Goal: Task Accomplishment & Management: Use online tool/utility

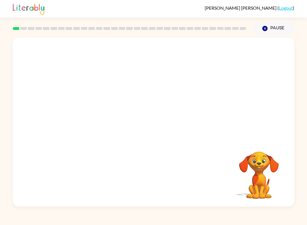
click at [263, 32] on button "Pause Pause" at bounding box center [273, 28] width 41 height 13
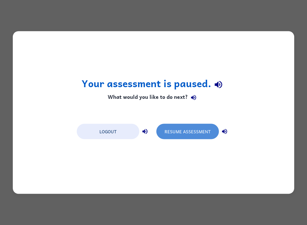
click at [201, 135] on button "Resume Assessment" at bounding box center [188, 131] width 63 height 15
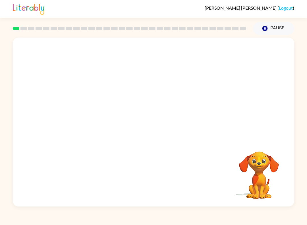
click at [274, 29] on button "Pause Pause" at bounding box center [273, 28] width 41 height 13
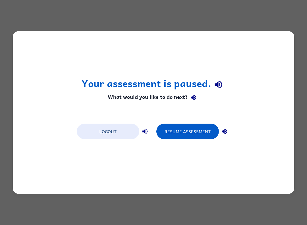
click at [225, 82] on button "button" at bounding box center [218, 84] width 15 height 15
click at [225, 85] on button "button" at bounding box center [218, 84] width 15 height 15
click at [198, 89] on h1 "Your assessment is paused." at bounding box center [154, 84] width 144 height 15
click at [180, 129] on button "Resume Assessment" at bounding box center [188, 131] width 63 height 15
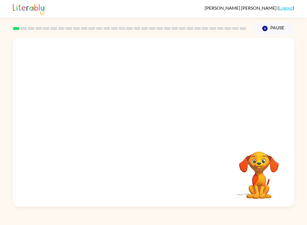
click at [272, 34] on button "Pause Pause" at bounding box center [273, 28] width 41 height 13
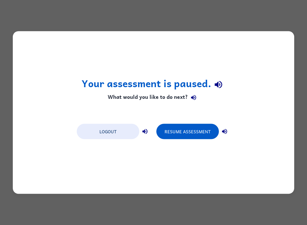
click at [224, 80] on button "button" at bounding box center [218, 84] width 15 height 15
click at [215, 82] on icon "button" at bounding box center [219, 84] width 10 height 10
click at [221, 81] on icon "button" at bounding box center [219, 84] width 10 height 10
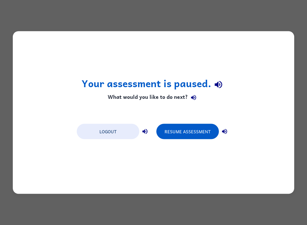
click at [225, 78] on h1 "Your assessment is paused." at bounding box center [154, 84] width 144 height 15
click at [216, 80] on icon "button" at bounding box center [219, 84] width 10 height 10
click at [222, 85] on icon "button" at bounding box center [219, 84] width 10 height 10
click at [108, 130] on button "Logout" at bounding box center [108, 131] width 63 height 15
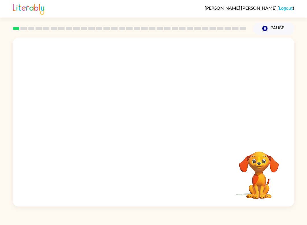
click at [270, 166] on video "Your browser must support playing .mp4 files to use Literably. Please try using…" at bounding box center [259, 171] width 57 height 57
click at [265, 25] on button "Pause Pause" at bounding box center [273, 28] width 41 height 13
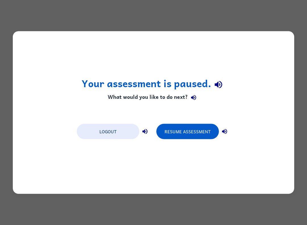
click at [197, 129] on button "Resume Assessment" at bounding box center [188, 131] width 63 height 15
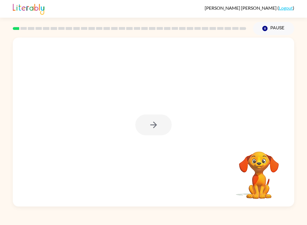
click at [152, 123] on div at bounding box center [153, 124] width 36 height 21
click at [151, 122] on icon "button" at bounding box center [154, 125] width 10 height 10
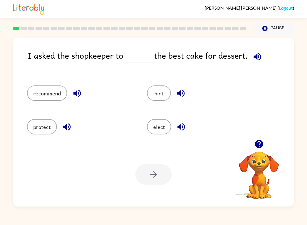
click at [161, 130] on button "elect" at bounding box center [159, 126] width 24 height 15
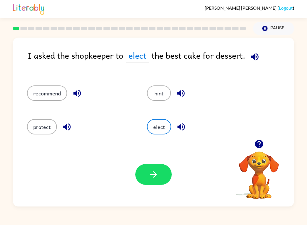
click at [149, 174] on icon "button" at bounding box center [154, 174] width 10 height 10
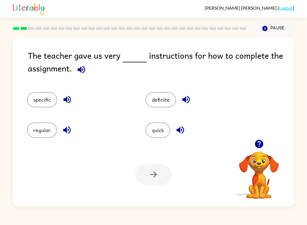
click at [168, 101] on button "definite" at bounding box center [161, 99] width 30 height 15
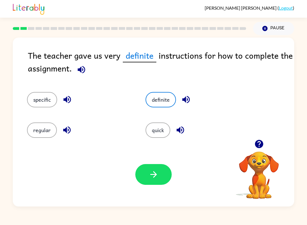
click at [155, 172] on icon "button" at bounding box center [154, 174] width 10 height 10
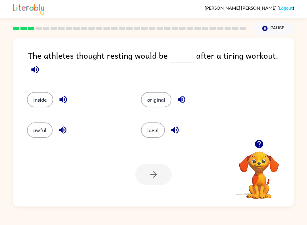
click at [159, 129] on button "ideal" at bounding box center [153, 129] width 24 height 15
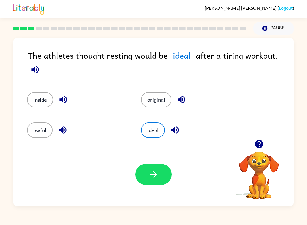
click at [154, 175] on icon "button" at bounding box center [154, 174] width 10 height 10
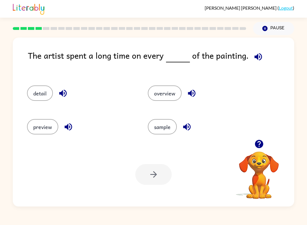
click at [28, 98] on div "detail" at bounding box center [81, 92] width 108 height 15
click at [35, 95] on button "detail" at bounding box center [40, 92] width 26 height 15
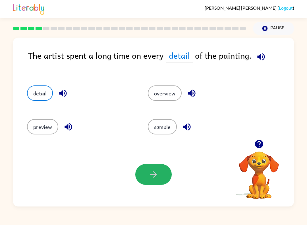
click at [162, 173] on button "button" at bounding box center [153, 174] width 36 height 21
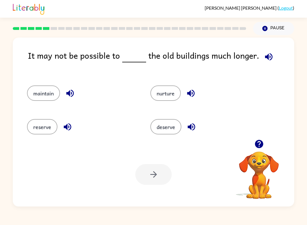
click at [32, 130] on button "reserve" at bounding box center [42, 126] width 30 height 15
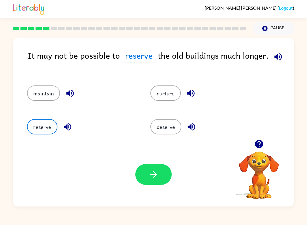
click at [151, 183] on button "button" at bounding box center [153, 174] width 36 height 21
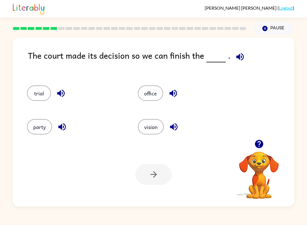
click at [152, 93] on button "office" at bounding box center [150, 92] width 25 height 15
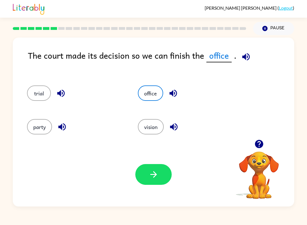
click at [151, 183] on button "button" at bounding box center [153, 174] width 36 height 21
click at [159, 172] on div at bounding box center [153, 174] width 36 height 21
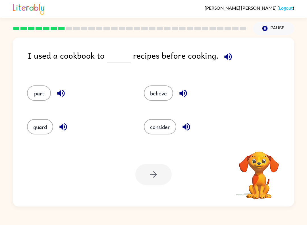
click at [162, 85] on div "believe" at bounding box center [191, 92] width 117 height 34
click at [165, 94] on button "believe" at bounding box center [158, 92] width 29 height 15
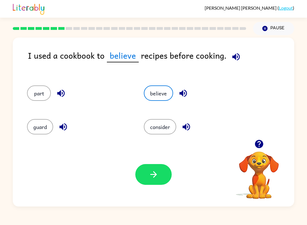
click at [150, 171] on icon "button" at bounding box center [154, 174] width 10 height 10
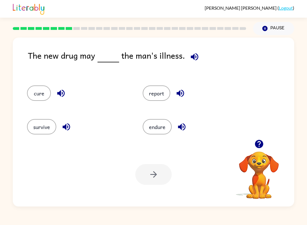
click at [157, 94] on button "report" at bounding box center [157, 92] width 28 height 15
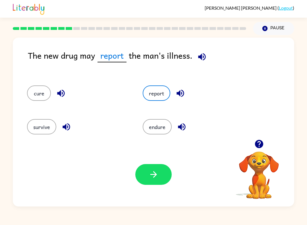
click at [152, 179] on icon "button" at bounding box center [154, 174] width 10 height 10
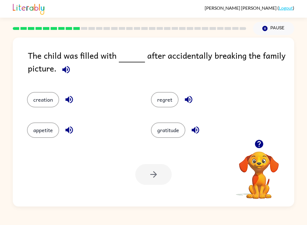
click at [172, 132] on button "gratitude" at bounding box center [168, 129] width 34 height 15
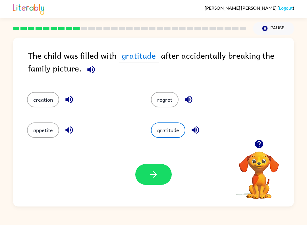
click at [159, 175] on button "button" at bounding box center [153, 174] width 36 height 21
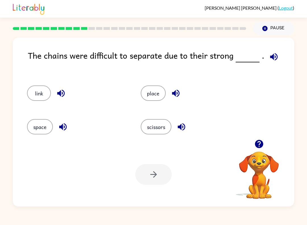
click at [41, 90] on button "link" at bounding box center [39, 92] width 24 height 15
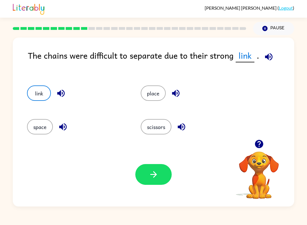
click at [157, 179] on icon "button" at bounding box center [154, 174] width 10 height 10
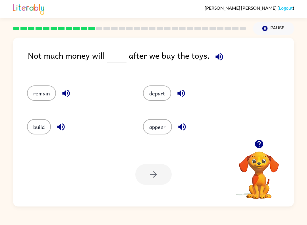
click at [50, 90] on button "remain" at bounding box center [41, 92] width 29 height 15
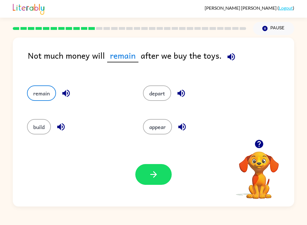
click at [155, 179] on icon "button" at bounding box center [154, 174] width 10 height 10
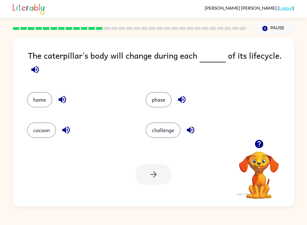
click at [159, 104] on button "phase" at bounding box center [159, 99] width 26 height 15
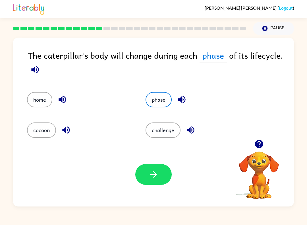
click at [159, 165] on button "button" at bounding box center [153, 174] width 36 height 21
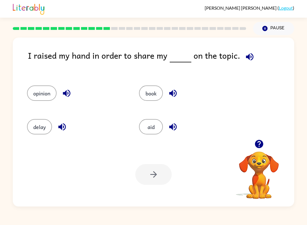
click at [40, 94] on button "opinion" at bounding box center [42, 92] width 30 height 15
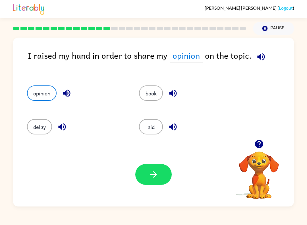
click at [155, 170] on icon "button" at bounding box center [154, 174] width 10 height 10
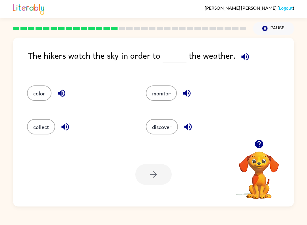
click at [163, 98] on button "monitor" at bounding box center [161, 92] width 31 height 15
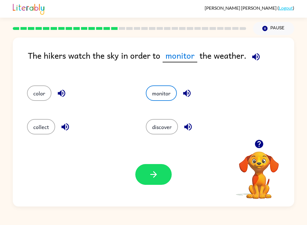
click at [149, 173] on icon "button" at bounding box center [154, 174] width 10 height 10
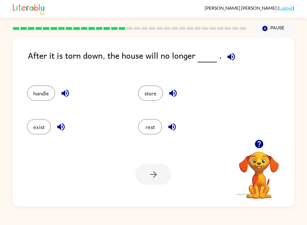
click at [38, 127] on button "exist" at bounding box center [39, 126] width 24 height 15
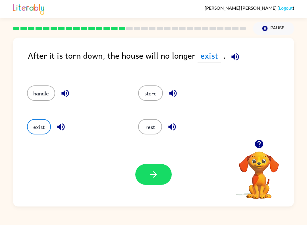
click at [151, 172] on icon "button" at bounding box center [154, 174] width 10 height 10
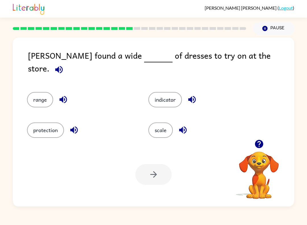
click at [37, 134] on button "protection" at bounding box center [45, 129] width 37 height 15
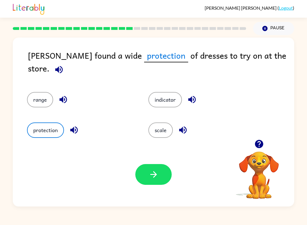
click at [154, 179] on icon "button" at bounding box center [154, 174] width 10 height 10
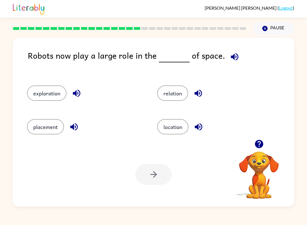
click at [40, 133] on button "placement" at bounding box center [45, 126] width 37 height 15
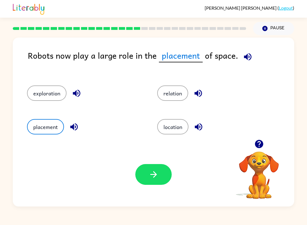
click at [152, 175] on icon "button" at bounding box center [154, 174] width 10 height 10
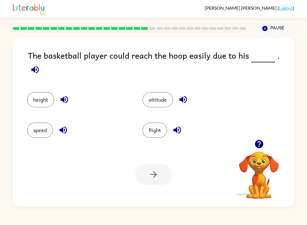
click at [154, 93] on button "altitude" at bounding box center [158, 99] width 31 height 15
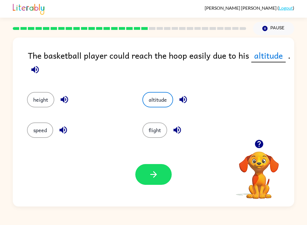
click at [151, 173] on icon "button" at bounding box center [154, 174] width 10 height 10
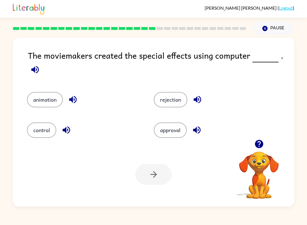
click at [48, 133] on button "control" at bounding box center [41, 129] width 29 height 15
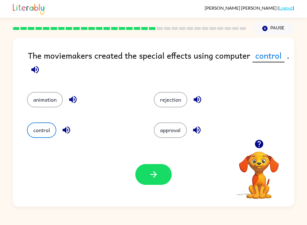
click at [152, 176] on icon "button" at bounding box center [154, 174] width 10 height 10
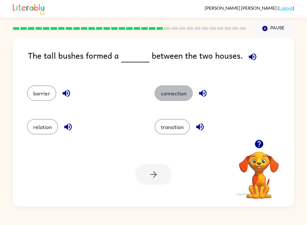
click at [172, 90] on button "connection" at bounding box center [174, 92] width 38 height 15
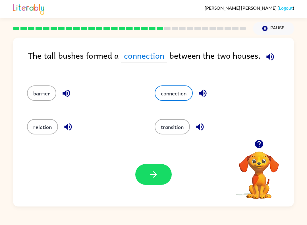
click at [145, 191] on div "Your browser must support playing .mp4 files to use Literably. Please try using…" at bounding box center [154, 174] width 282 height 64
click at [158, 173] on icon "button" at bounding box center [154, 174] width 10 height 10
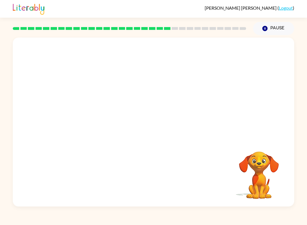
click at [193, 98] on video "Your browser must support playing .mp4 files to use Literably. Please try using…" at bounding box center [154, 89] width 282 height 102
click at [158, 120] on div at bounding box center [153, 124] width 36 height 21
click at [164, 126] on button "button" at bounding box center [153, 124] width 36 height 21
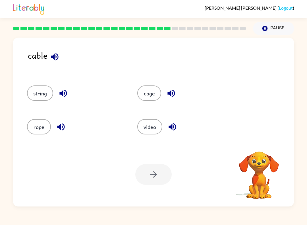
click at [155, 99] on button "cage" at bounding box center [149, 92] width 24 height 15
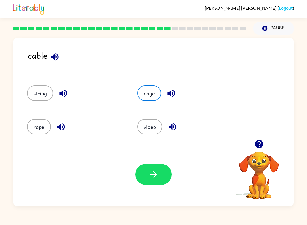
click at [151, 180] on button "button" at bounding box center [153, 174] width 36 height 21
